Goal: Check status: Check status

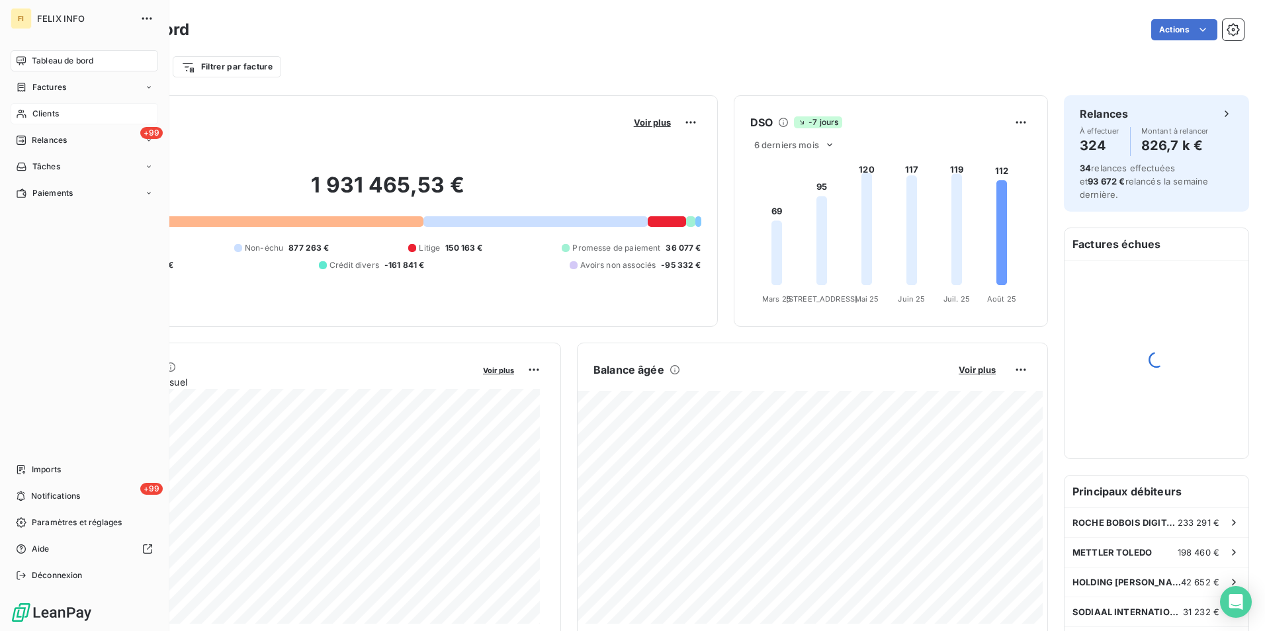
click at [38, 108] on span "Clients" at bounding box center [45, 114] width 26 height 12
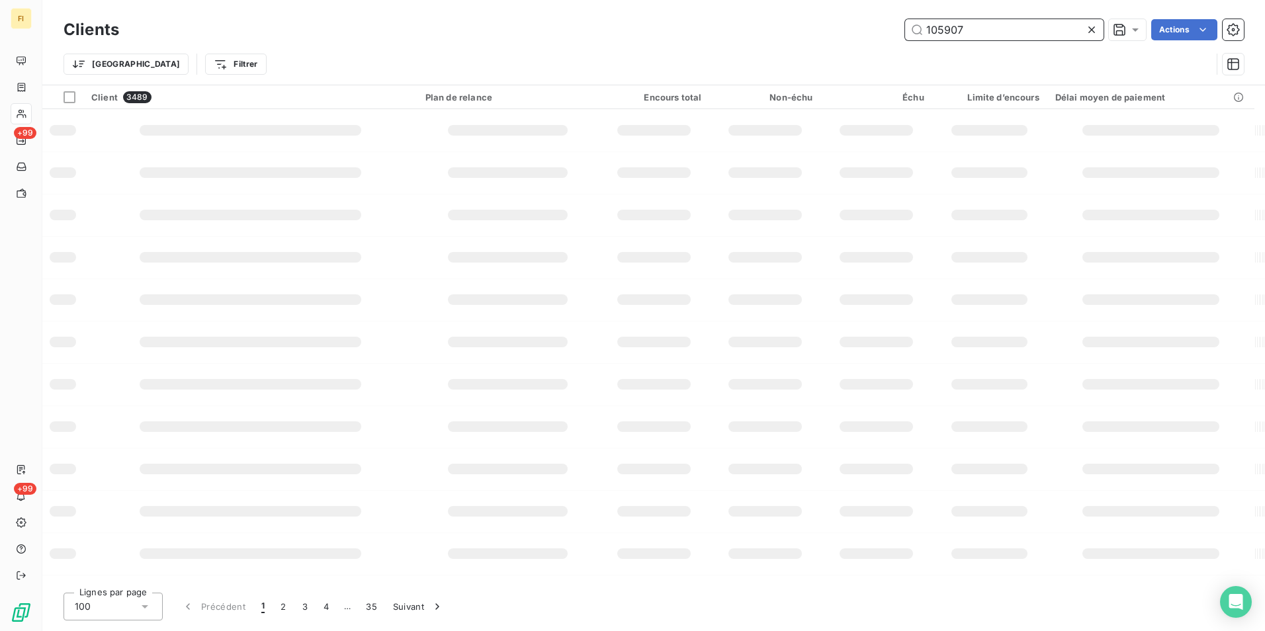
type input "105907"
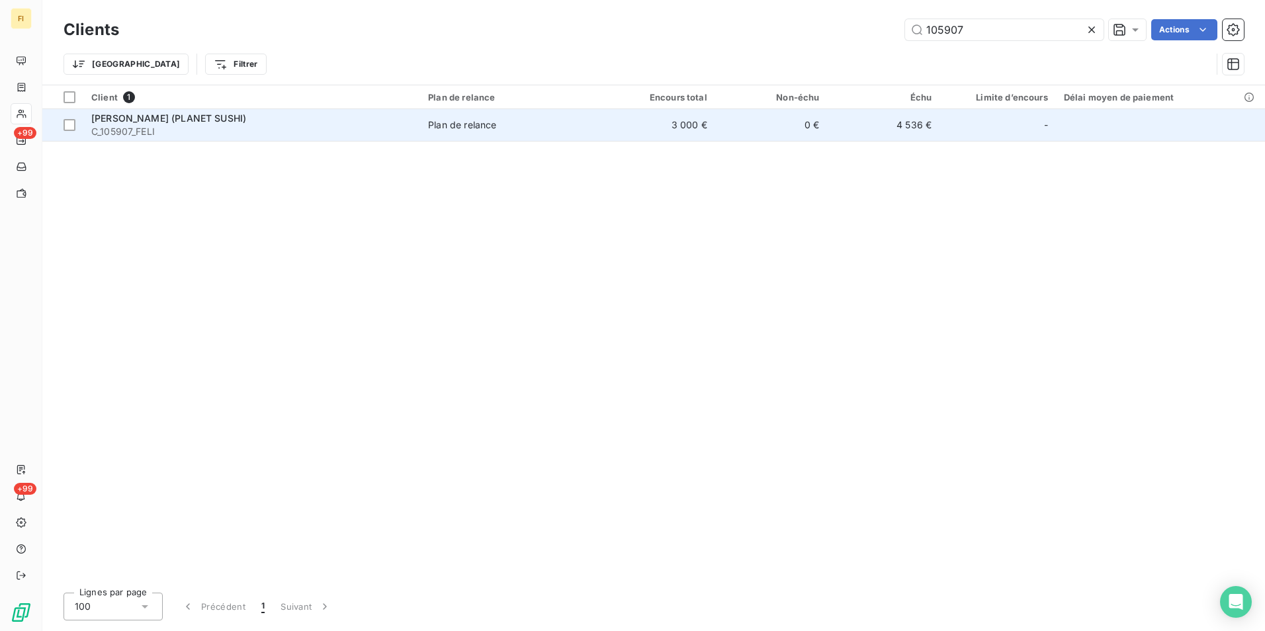
click at [814, 124] on td "0 €" at bounding box center [771, 125] width 112 height 32
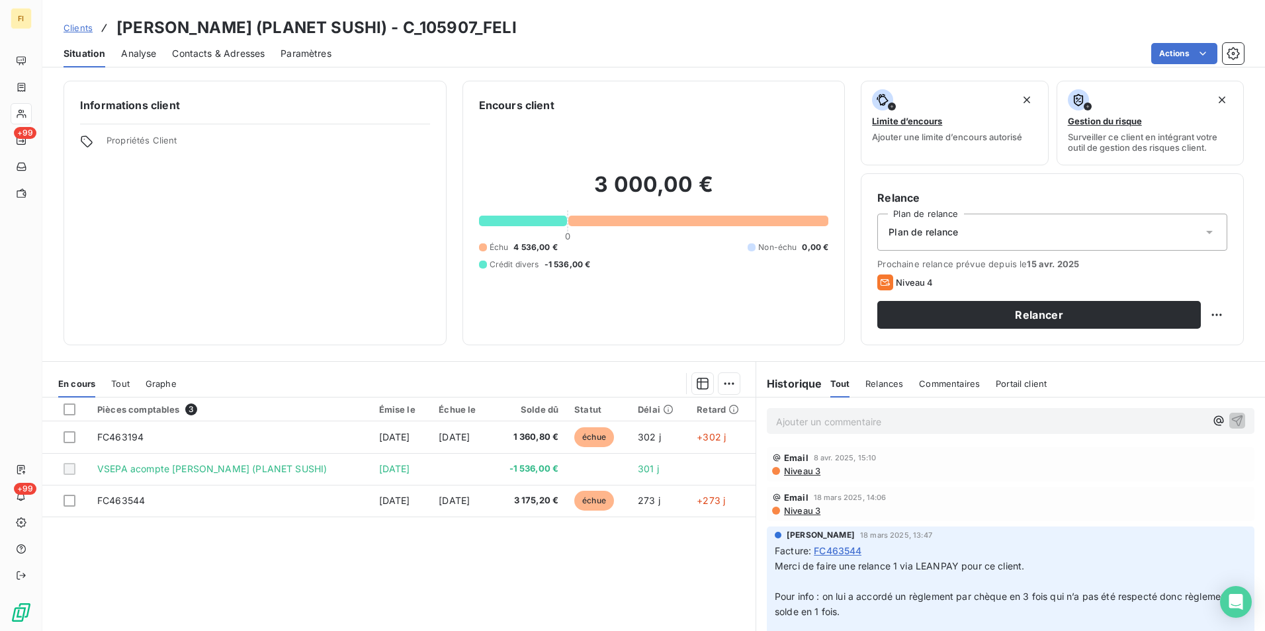
drag, startPoint x: 515, startPoint y: 29, endPoint x: 120, endPoint y: 27, distance: 394.9
click at [120, 27] on div "Clients [PERSON_NAME] (PLANET SUSHI) - C_105907_FELI" at bounding box center [653, 28] width 1222 height 24
copy h3 "[PERSON_NAME] (PLANET SUSHI) - C_105907_FELI"
